Goal: Information Seeking & Learning: Check status

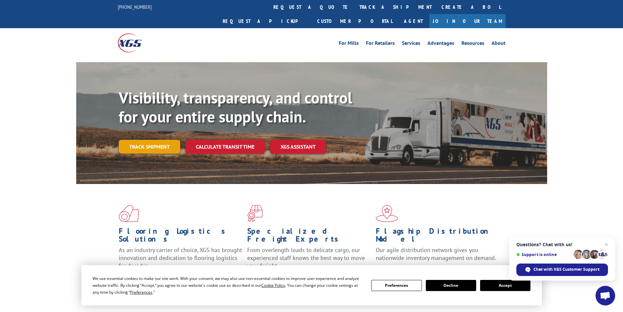
click at [160, 140] on link "Track shipment" at bounding box center [150, 147] width 62 height 14
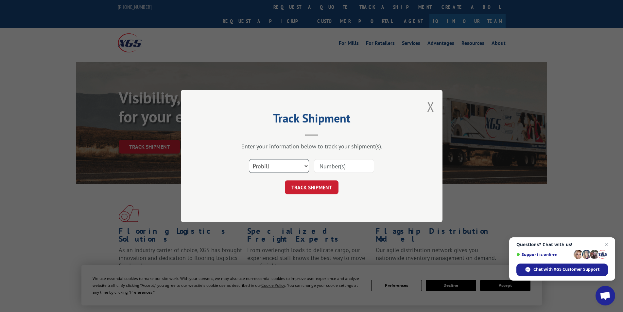
click at [303, 166] on select "Select category... Probill BOL PO" at bounding box center [279, 166] width 60 height 14
select select "bol"
click at [249, 159] on select "Select category... Probill BOL PO" at bounding box center [279, 166] width 60 height 14
click at [339, 166] on input at bounding box center [344, 166] width 60 height 14
paste input "174650788"
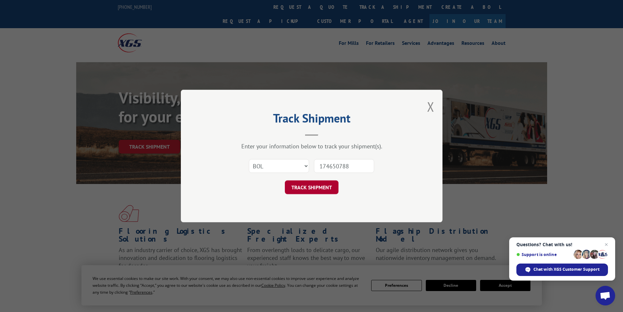
type input "174650788"
click at [319, 184] on button "TRACK SHIPMENT" at bounding box center [312, 187] width 54 height 14
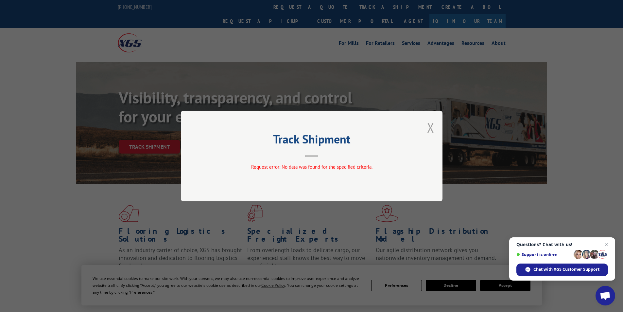
click at [432, 128] on button "Close modal" at bounding box center [430, 127] width 7 height 17
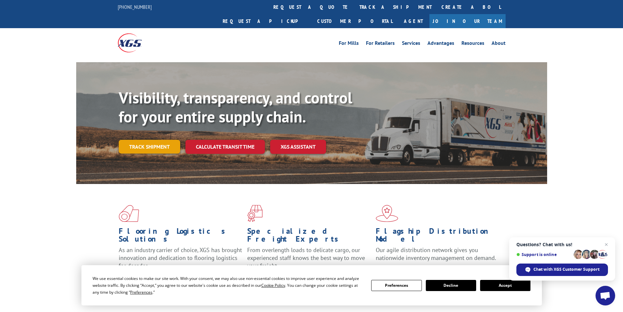
click at [147, 140] on link "Track shipment" at bounding box center [150, 147] width 62 height 14
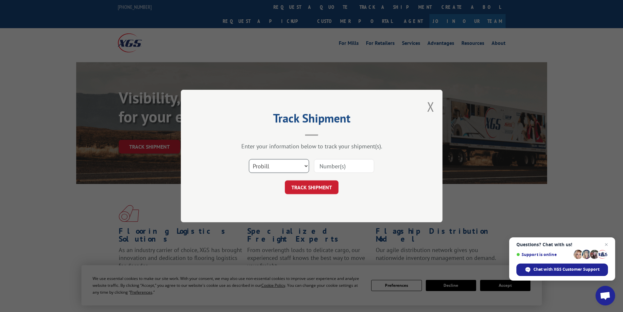
click at [268, 168] on select "Select category... Probill BOL PO" at bounding box center [279, 166] width 60 height 14
select select "bol"
click at [249, 159] on select "Select category... Probill BOL PO" at bounding box center [279, 166] width 60 height 14
click at [335, 156] on div "Select category... Probill BOL PO" at bounding box center [312, 166] width 196 height 22
click at [334, 165] on input at bounding box center [344, 166] width 60 height 14
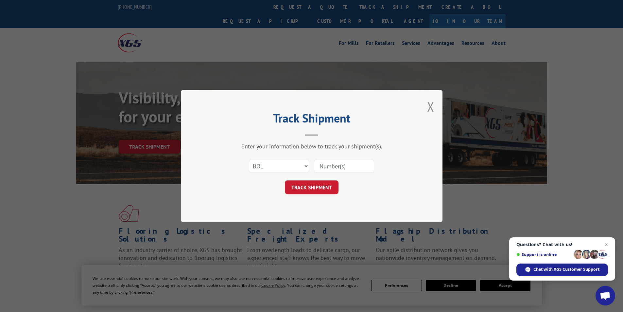
paste input "17450788"
type input "17450788"
click at [299, 186] on button "TRACK SHIPMENT" at bounding box center [312, 187] width 54 height 14
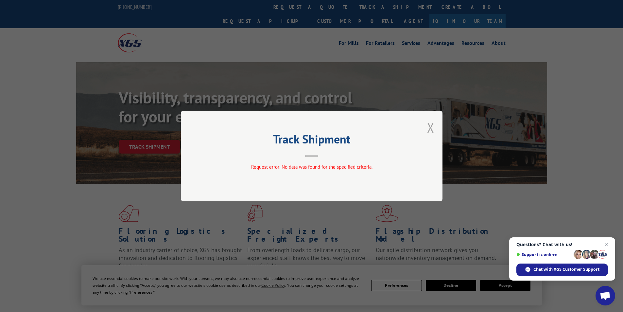
click at [431, 125] on button "Close modal" at bounding box center [430, 127] width 7 height 17
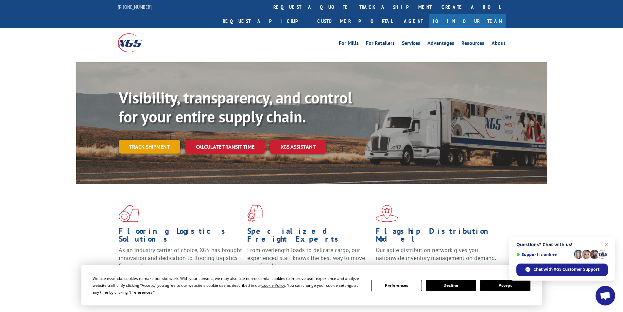
click at [138, 140] on link "Track shipment" at bounding box center [150, 147] width 62 height 14
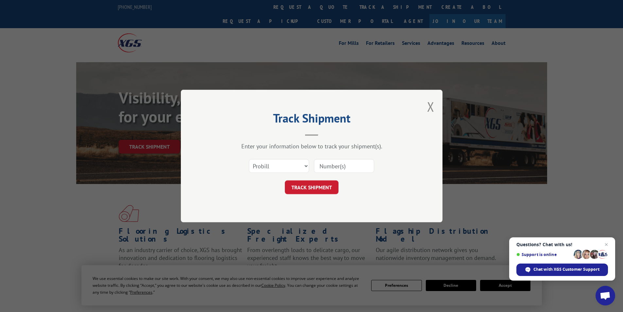
click at [347, 165] on input at bounding box center [344, 166] width 60 height 14
paste input "17450788"
type input "17450788"
click at [306, 188] on button "TRACK SHIPMENT" at bounding box center [312, 187] width 54 height 14
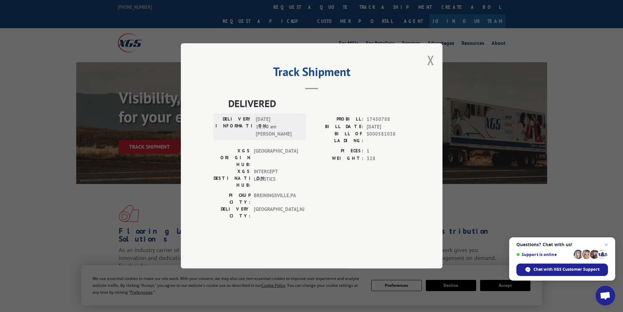
click at [438, 82] on div "Track Shipment DELIVERED DELIVERY INFORMATION: 10/08/2025 11:30 am Emilio PROBI…" at bounding box center [312, 155] width 262 height 225
click at [427, 78] on div "Track Shipment DELIVERED DELIVERY INFORMATION: 10/08/2025 11:30 am Emilio PROBI…" at bounding box center [312, 155] width 262 height 225
click at [432, 69] on button "Close modal" at bounding box center [430, 59] width 7 height 17
